Goal: Task Accomplishment & Management: Manage account settings

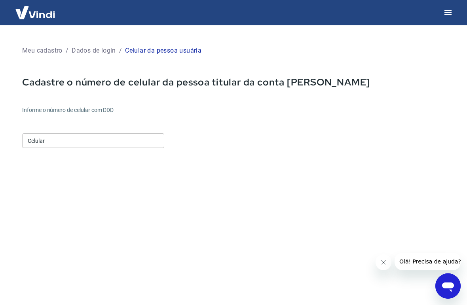
click at [454, 17] on button "button" at bounding box center [448, 12] width 19 height 19
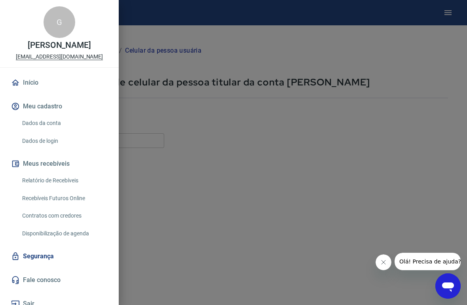
click at [329, 160] on div at bounding box center [233, 152] width 467 height 305
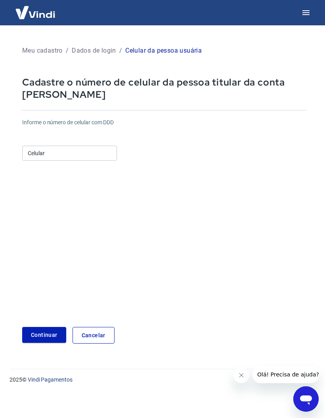
click at [47, 16] on img at bounding box center [35, 12] width 51 height 24
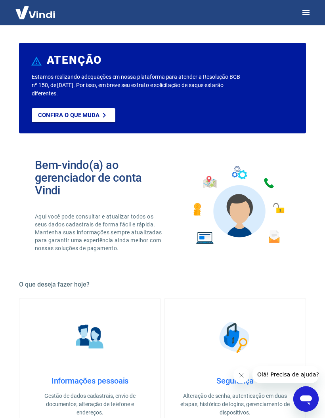
click at [309, 13] on icon "button" at bounding box center [305, 12] width 7 height 5
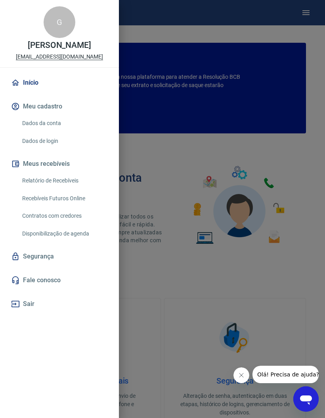
click at [57, 131] on link "Dados da conta" at bounding box center [64, 123] width 90 height 16
